Goal: Check status: Check status

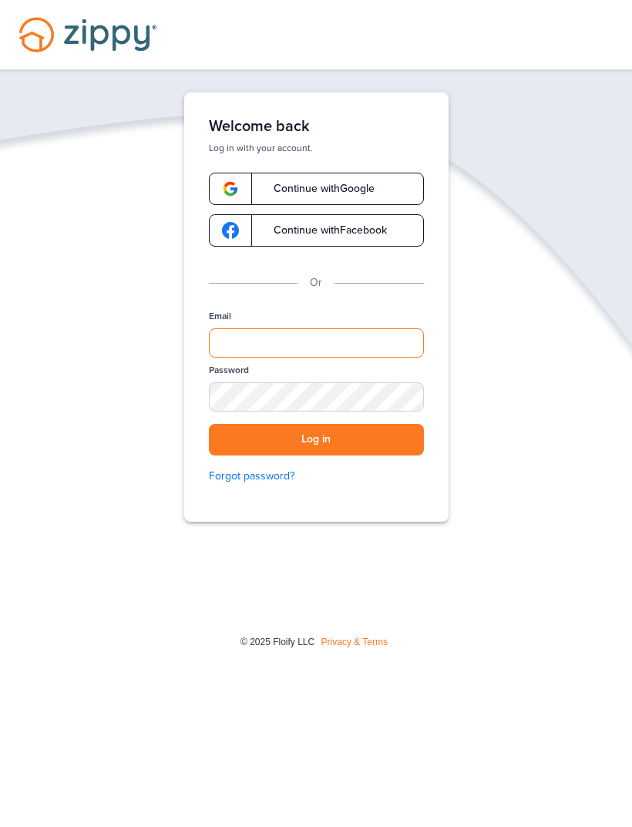
click at [376, 338] on input "Email" at bounding box center [316, 342] width 215 height 29
type input "**********"
click at [316, 439] on button "Log in" at bounding box center [316, 440] width 215 height 32
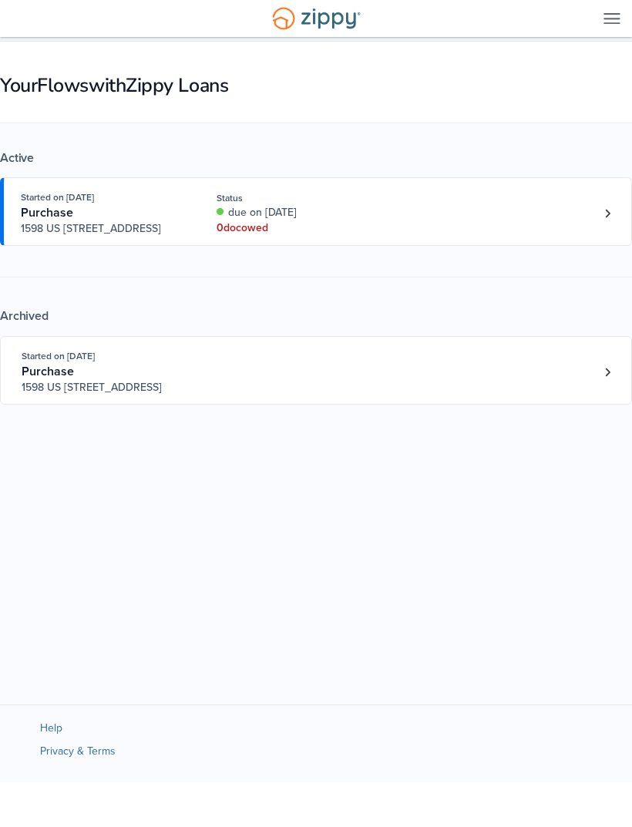
click at [597, 217] on link "Loan number 4218175" at bounding box center [607, 213] width 23 height 23
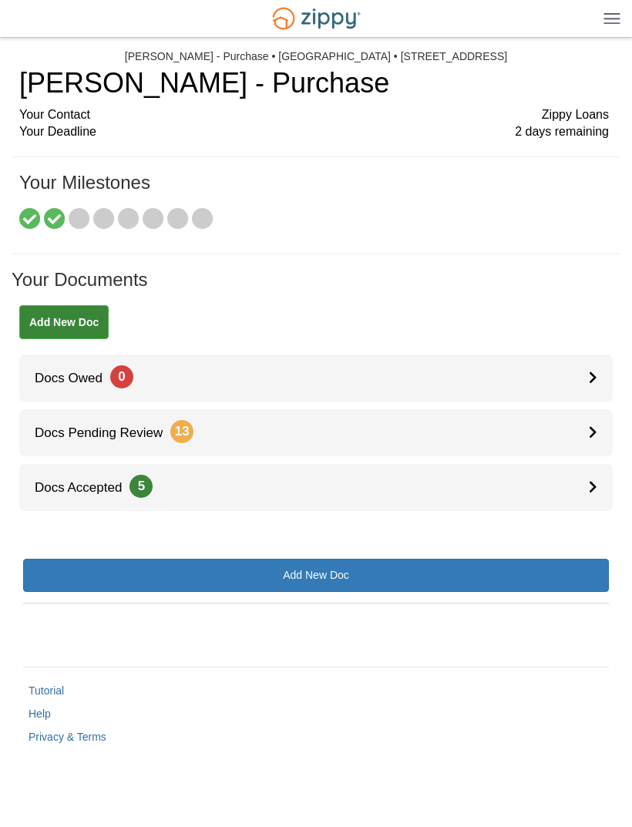
click at [568, 491] on link "Docs Accepted 5" at bounding box center [315, 487] width 593 height 47
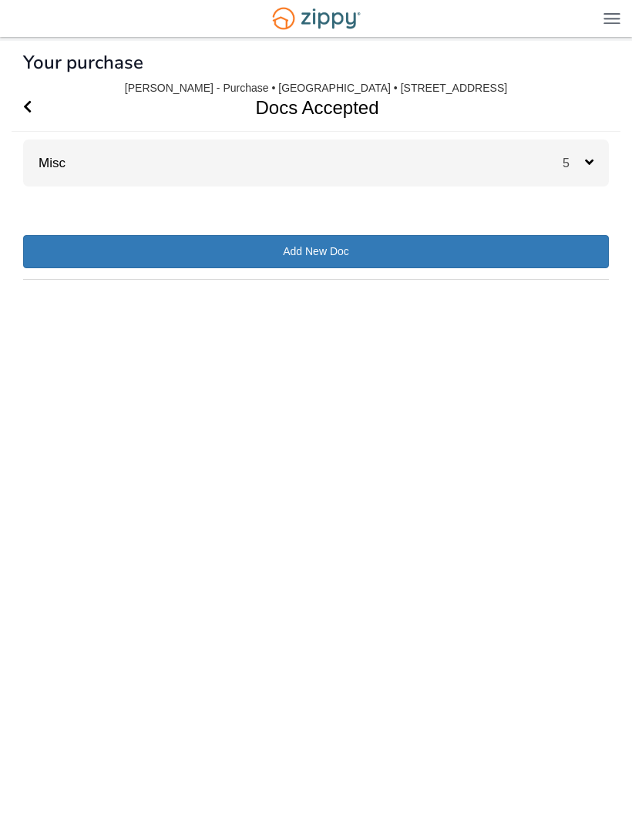
scroll to position [20, 0]
click at [571, 156] on span "5" at bounding box center [574, 162] width 22 height 13
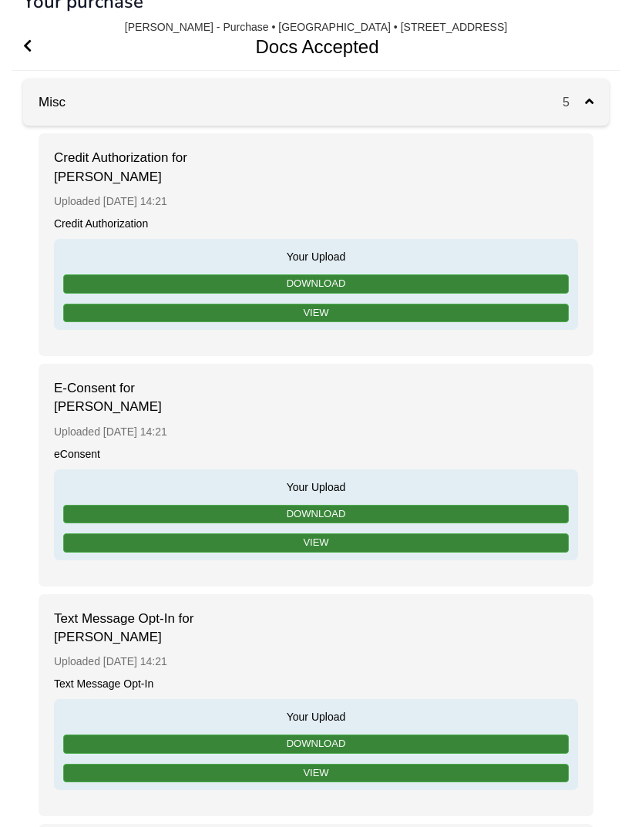
scroll to position [0, 0]
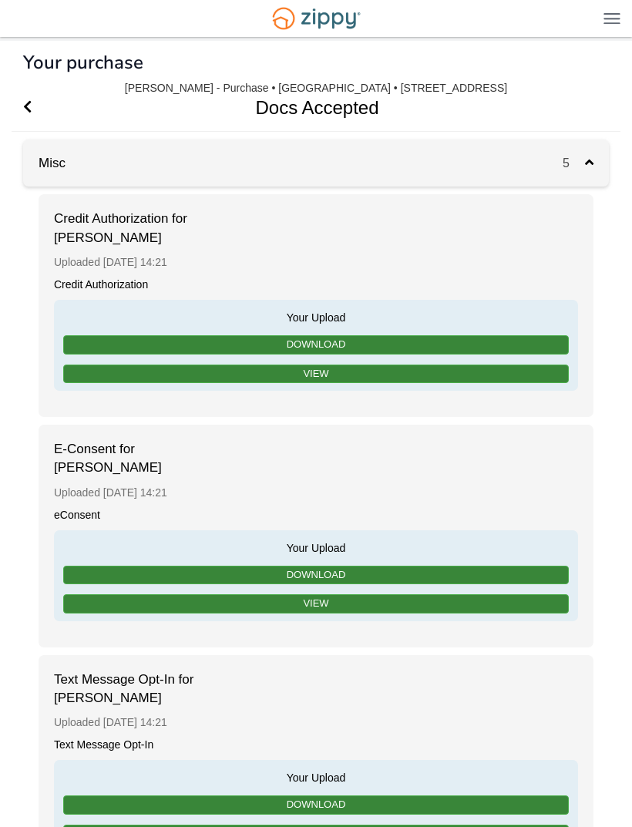
click at [18, 103] on h1 "Docs Accepted" at bounding box center [307, 107] width 591 height 47
click at [28, 116] on span "Go Back" at bounding box center [27, 107] width 8 height 47
